Goal: Register for event/course

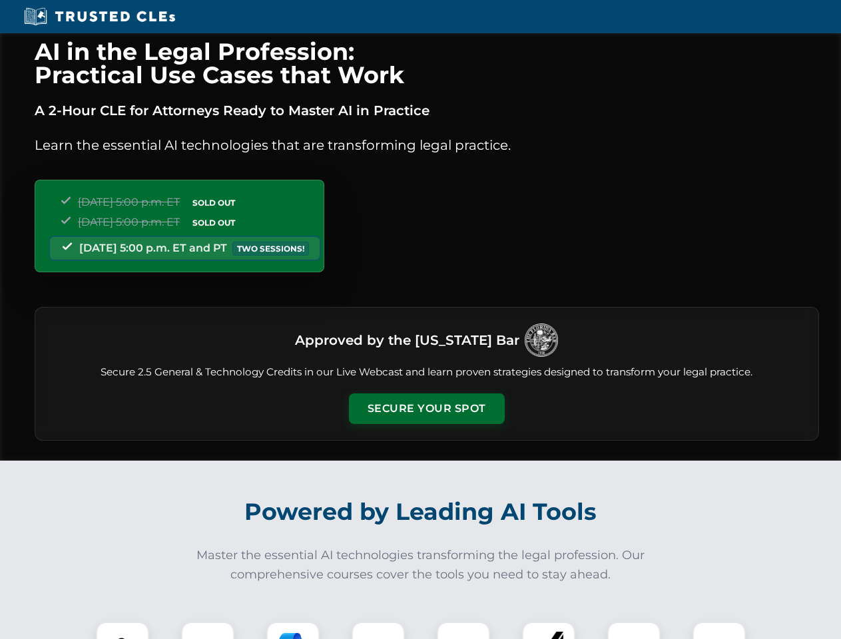
click at [426, 409] on button "Secure Your Spot" at bounding box center [427, 409] width 156 height 31
click at [123, 631] on img at bounding box center [122, 648] width 39 height 39
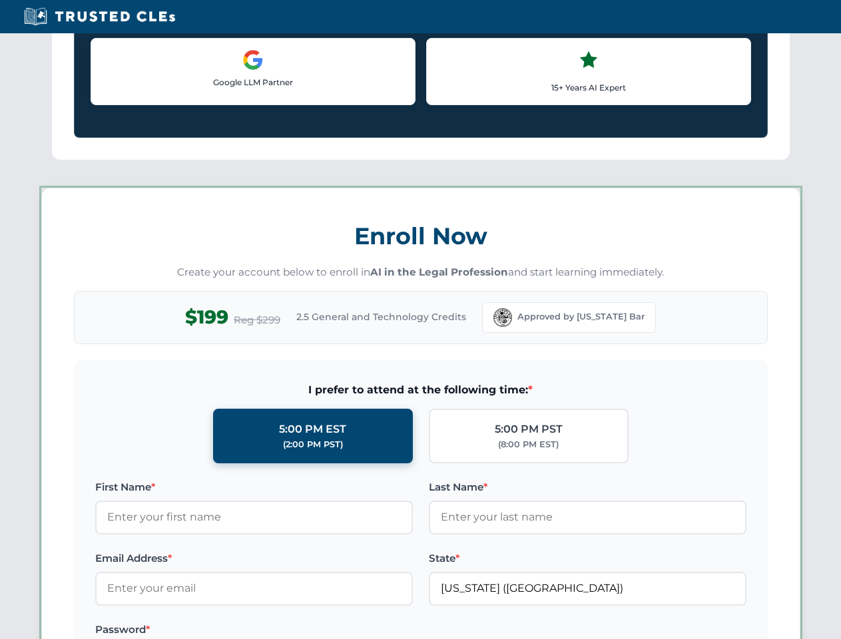
click at [293, 631] on label "Password *" at bounding box center [254, 630] width 318 height 16
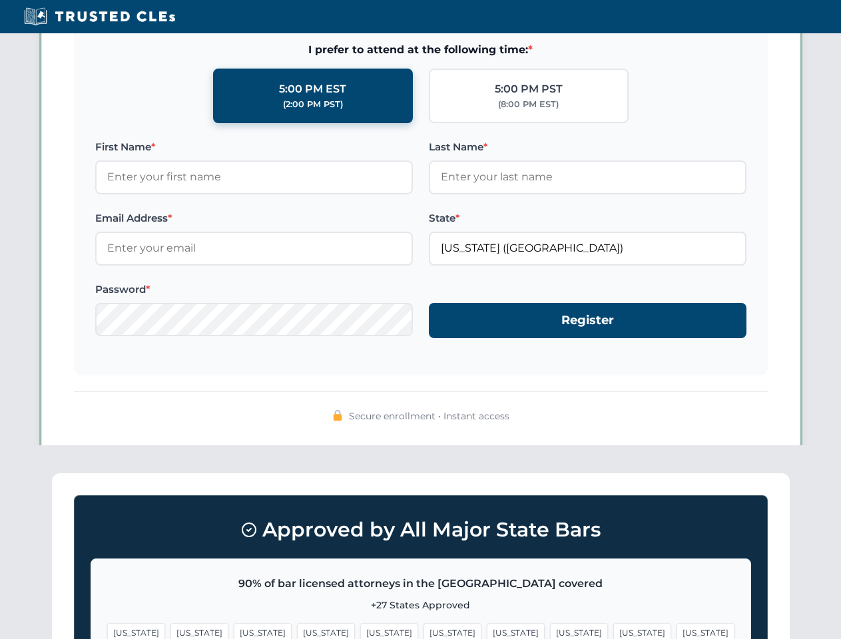
click at [613, 631] on span "[US_STATE]" at bounding box center [642, 632] width 58 height 19
